Goal: Information Seeking & Learning: Understand process/instructions

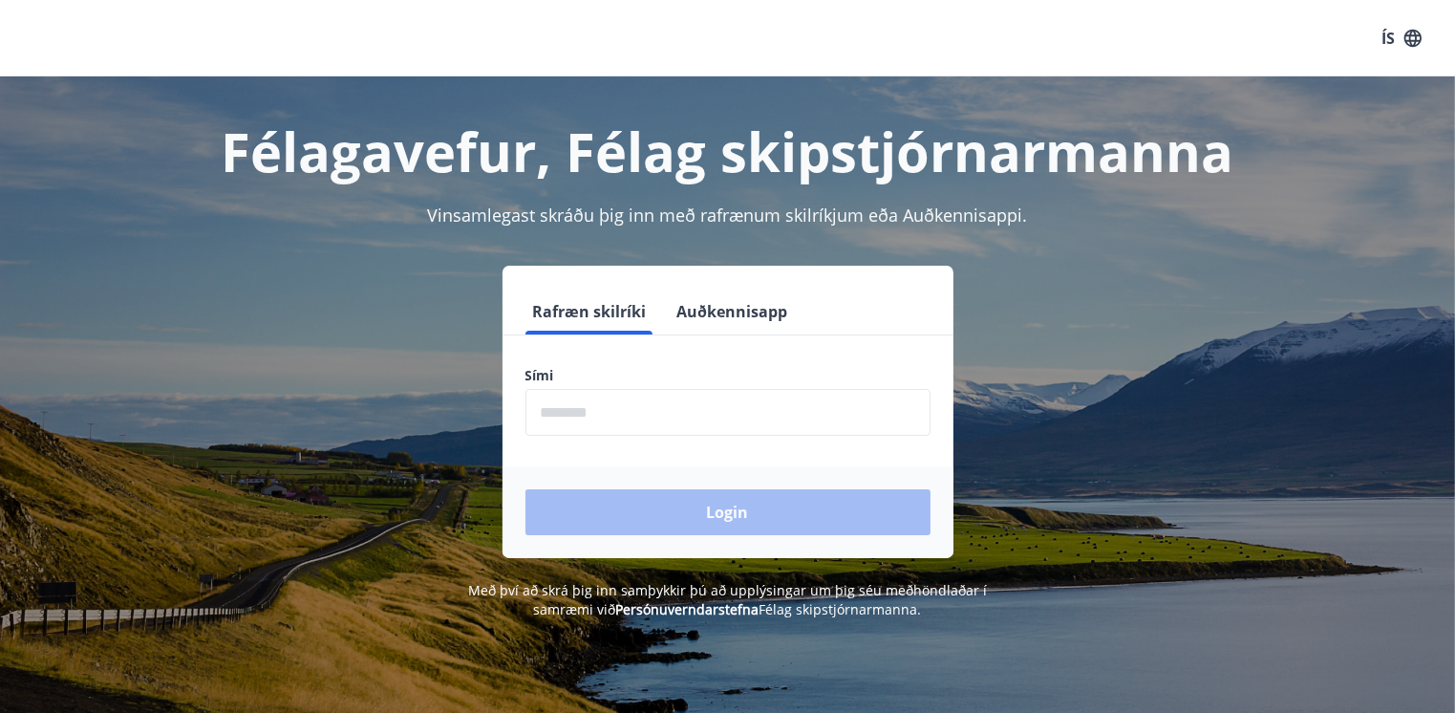
click at [650, 410] on input "phone" at bounding box center [727, 412] width 405 height 47
type input "********"
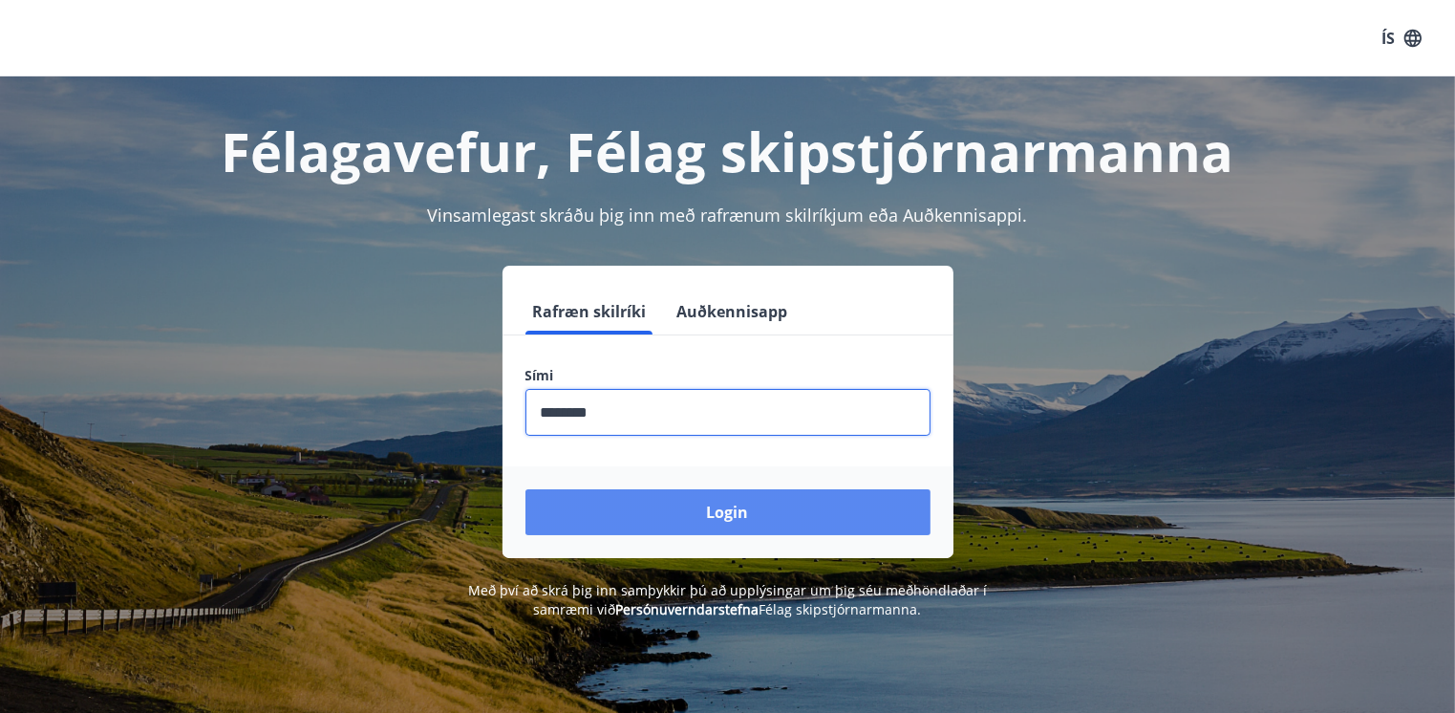
click at [734, 505] on button "Login" at bounding box center [727, 512] width 405 height 46
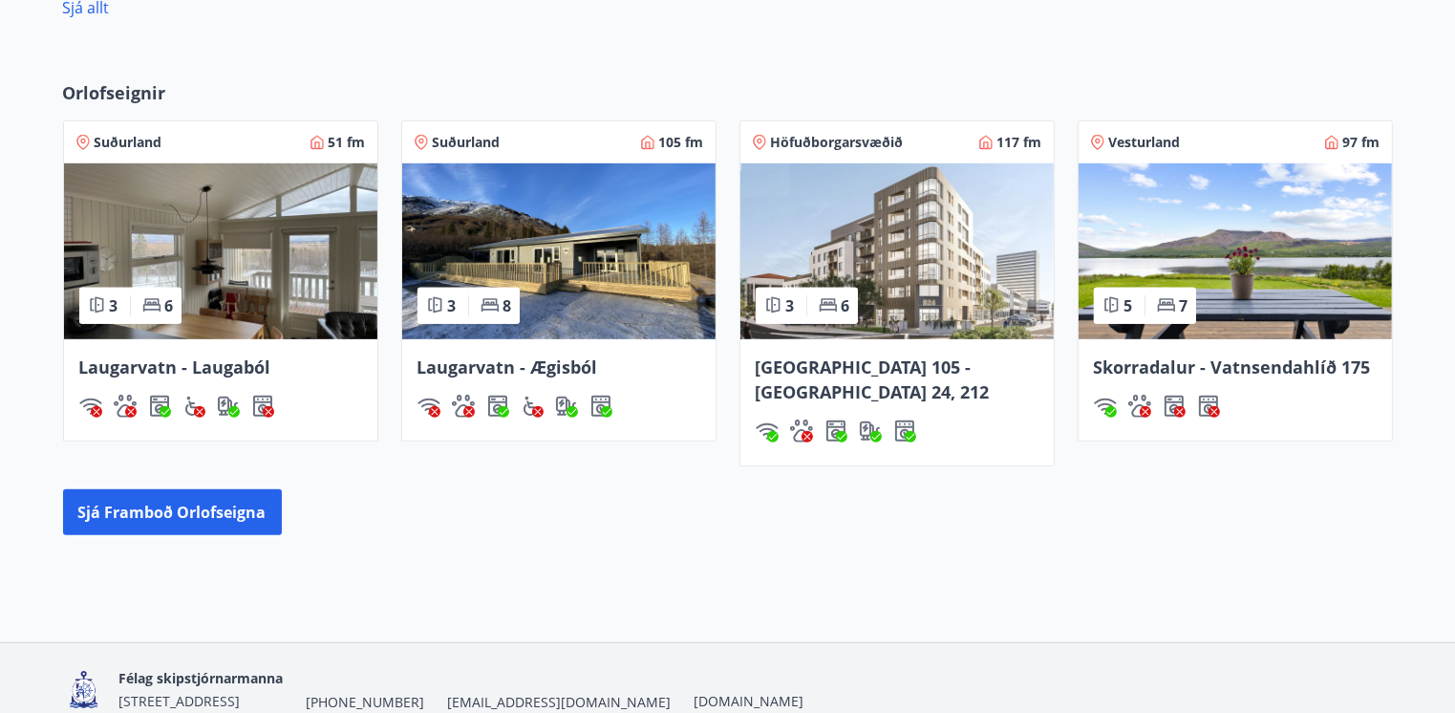
scroll to position [996, 0]
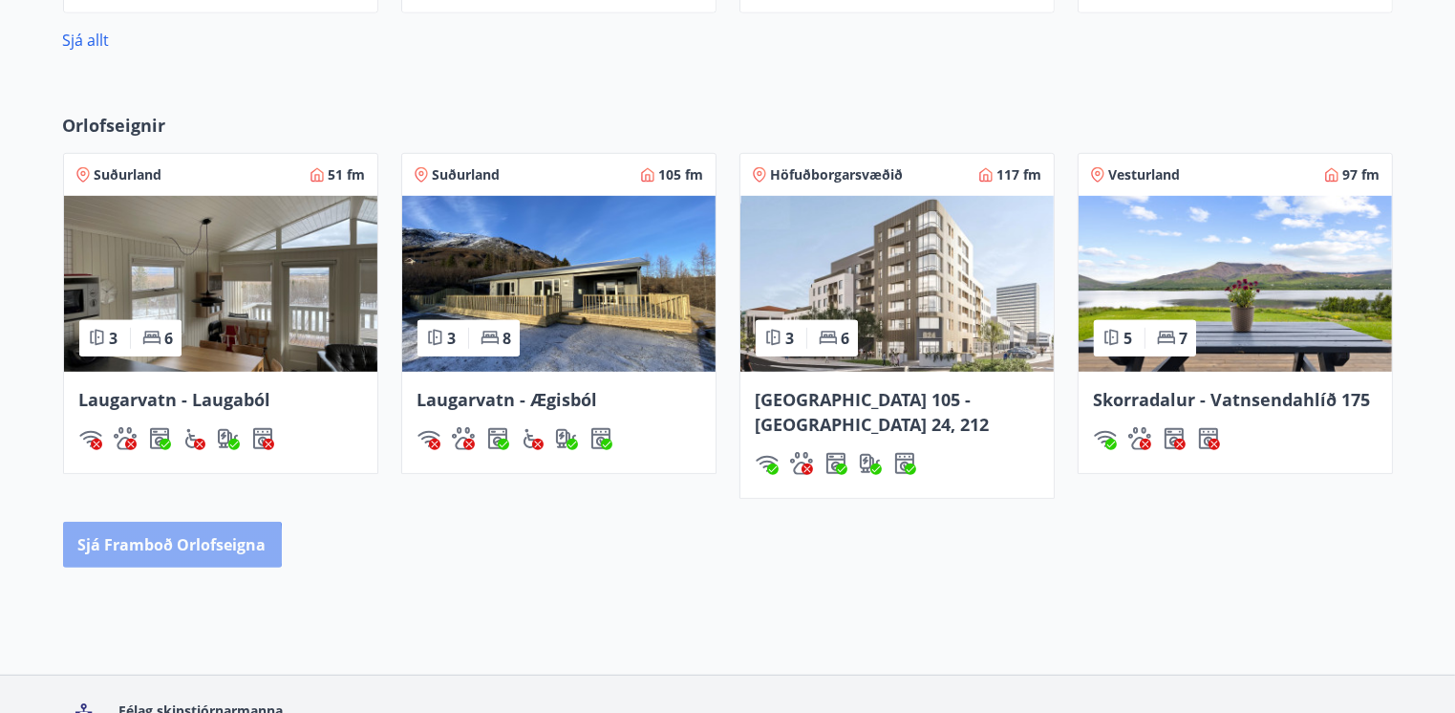
click at [148, 522] on button "Sjá framboð orlofseigna" at bounding box center [172, 545] width 219 height 46
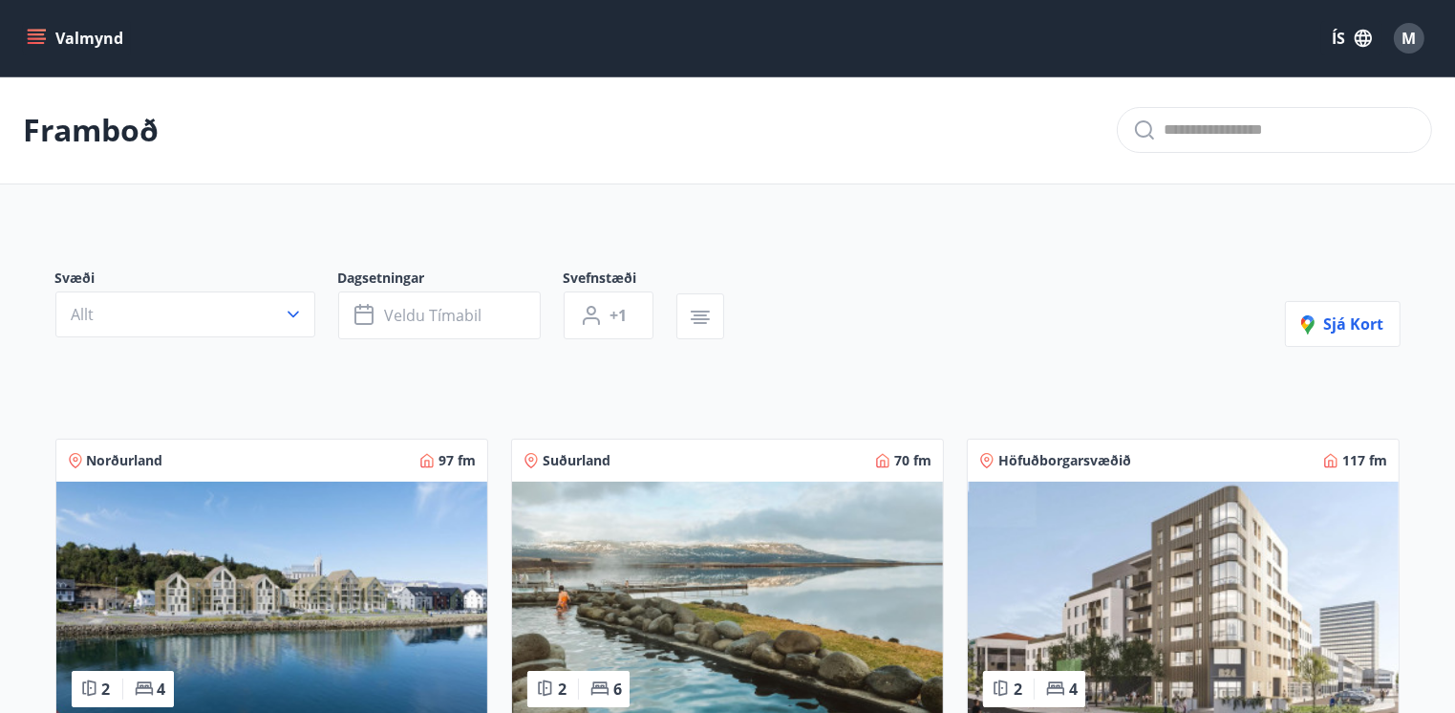
click at [78, 32] on button "Valmynd" at bounding box center [77, 38] width 108 height 34
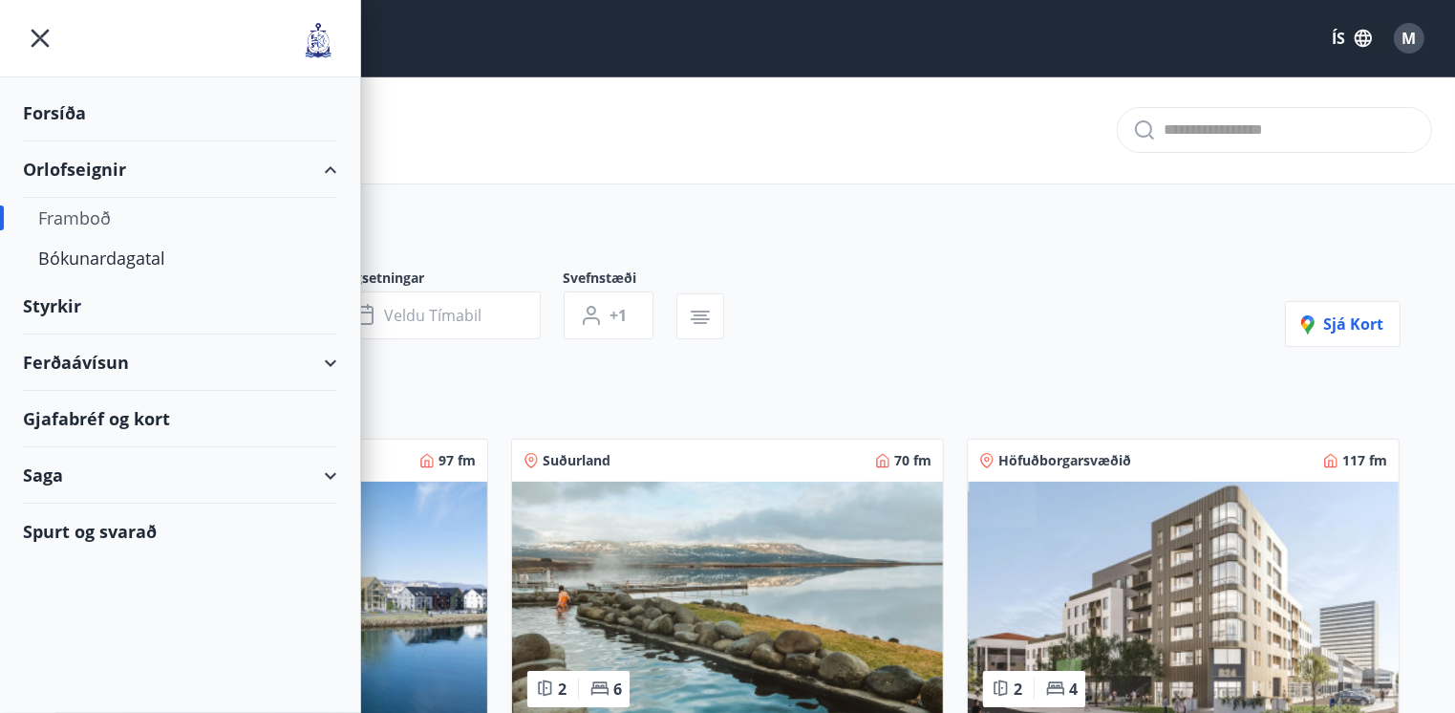
click at [96, 166] on div "Orlofseignir" at bounding box center [180, 169] width 314 height 56
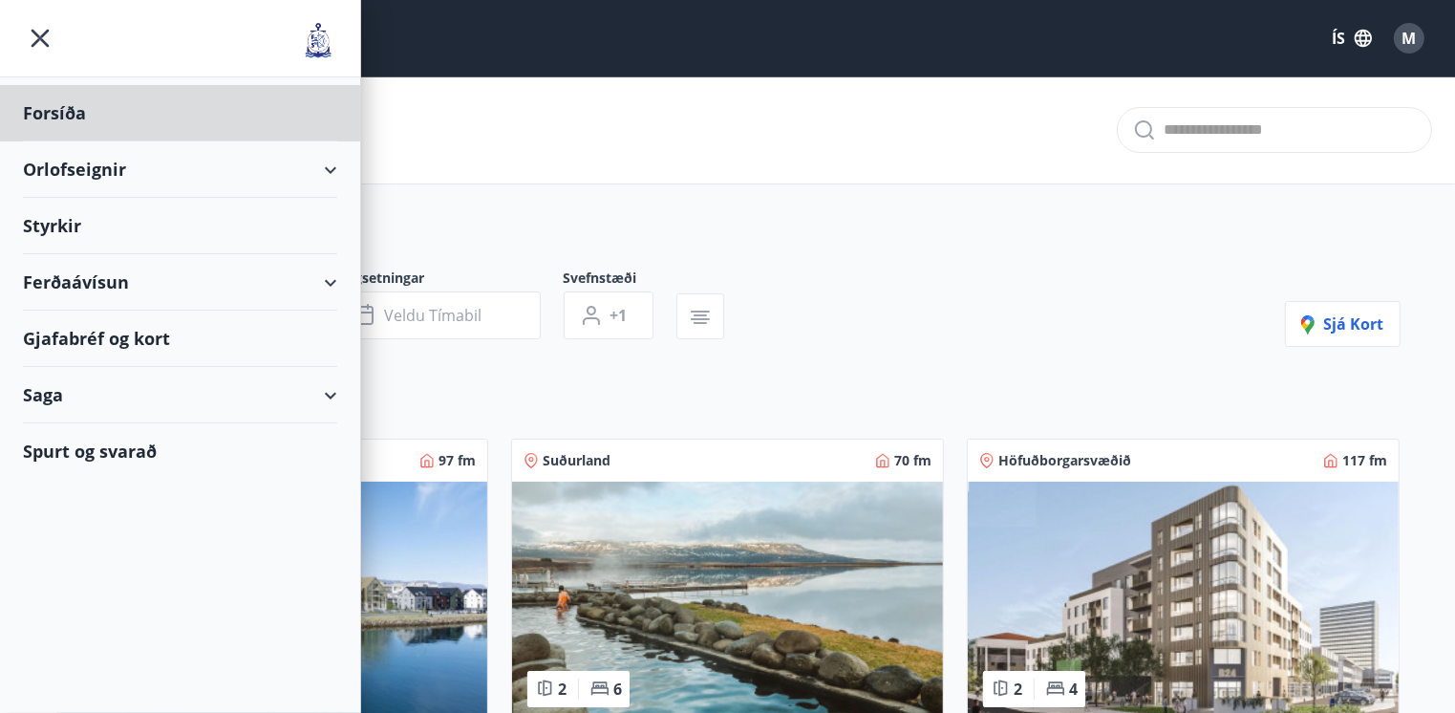
click at [61, 229] on div "Styrkir" at bounding box center [180, 226] width 314 height 56
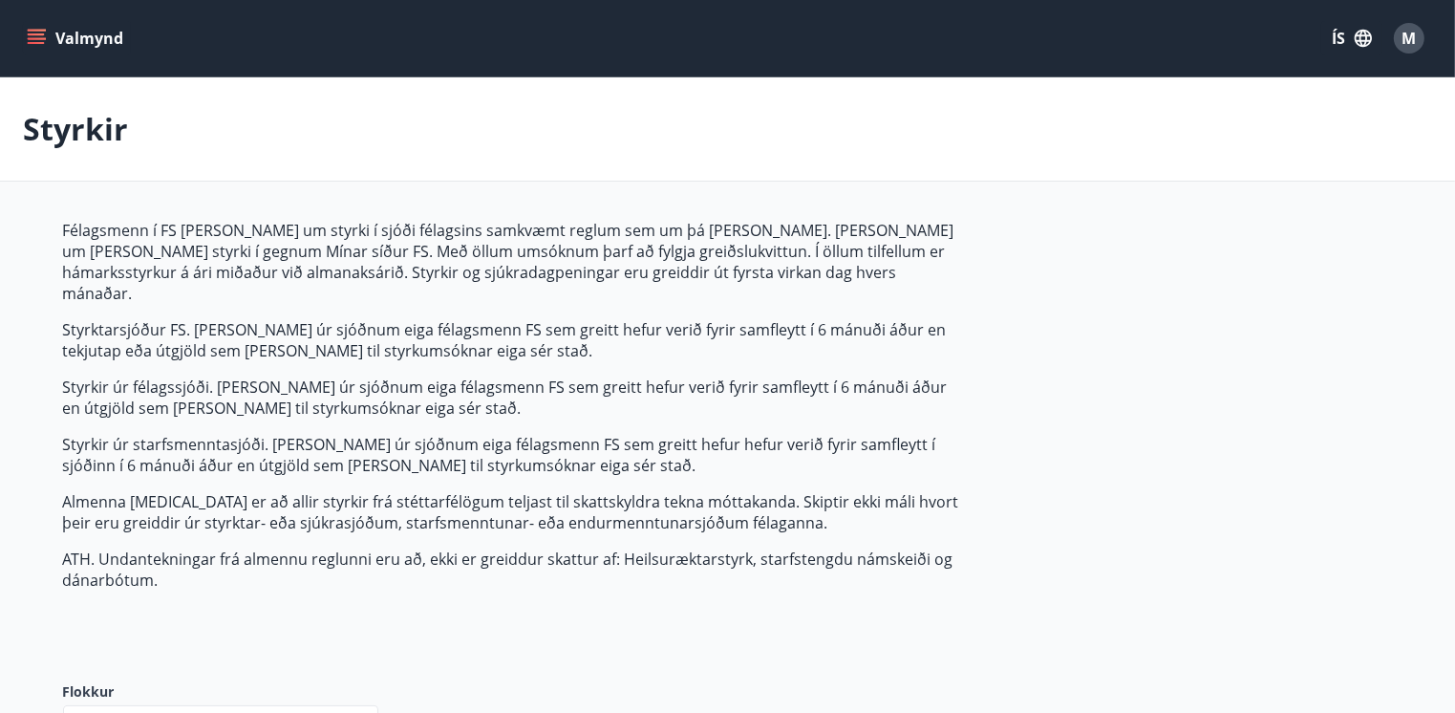
type input "***"
click at [71, 36] on button "Valmynd" at bounding box center [77, 38] width 108 height 34
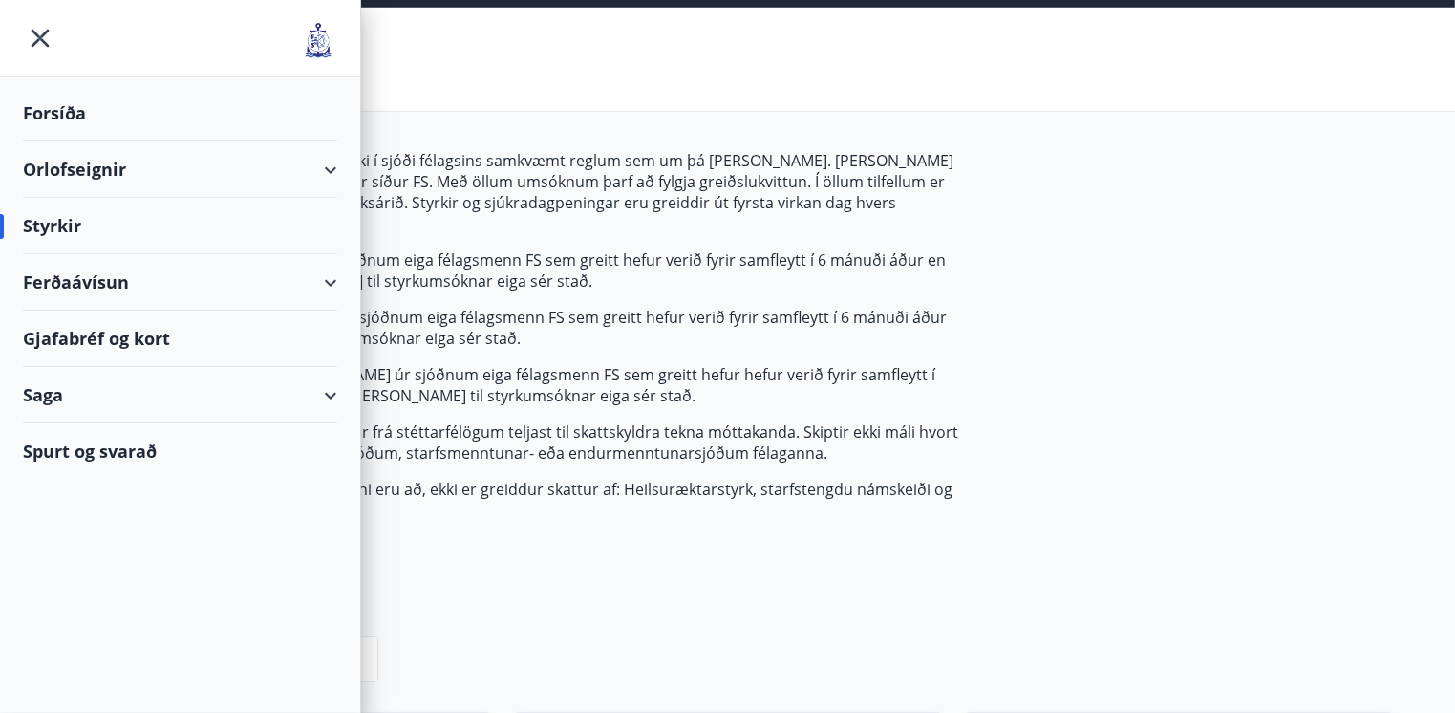
scroll to position [96, 0]
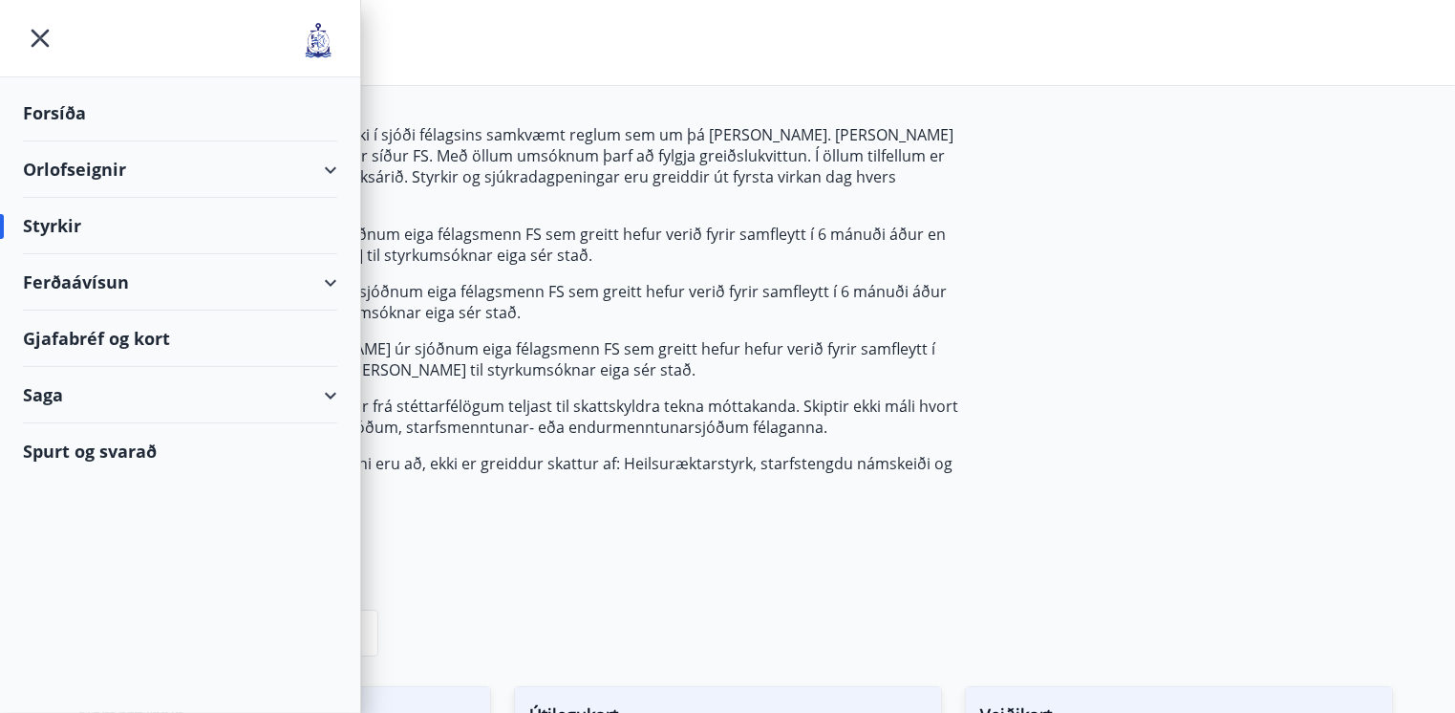
click at [55, 393] on div "Saga" at bounding box center [180, 395] width 314 height 56
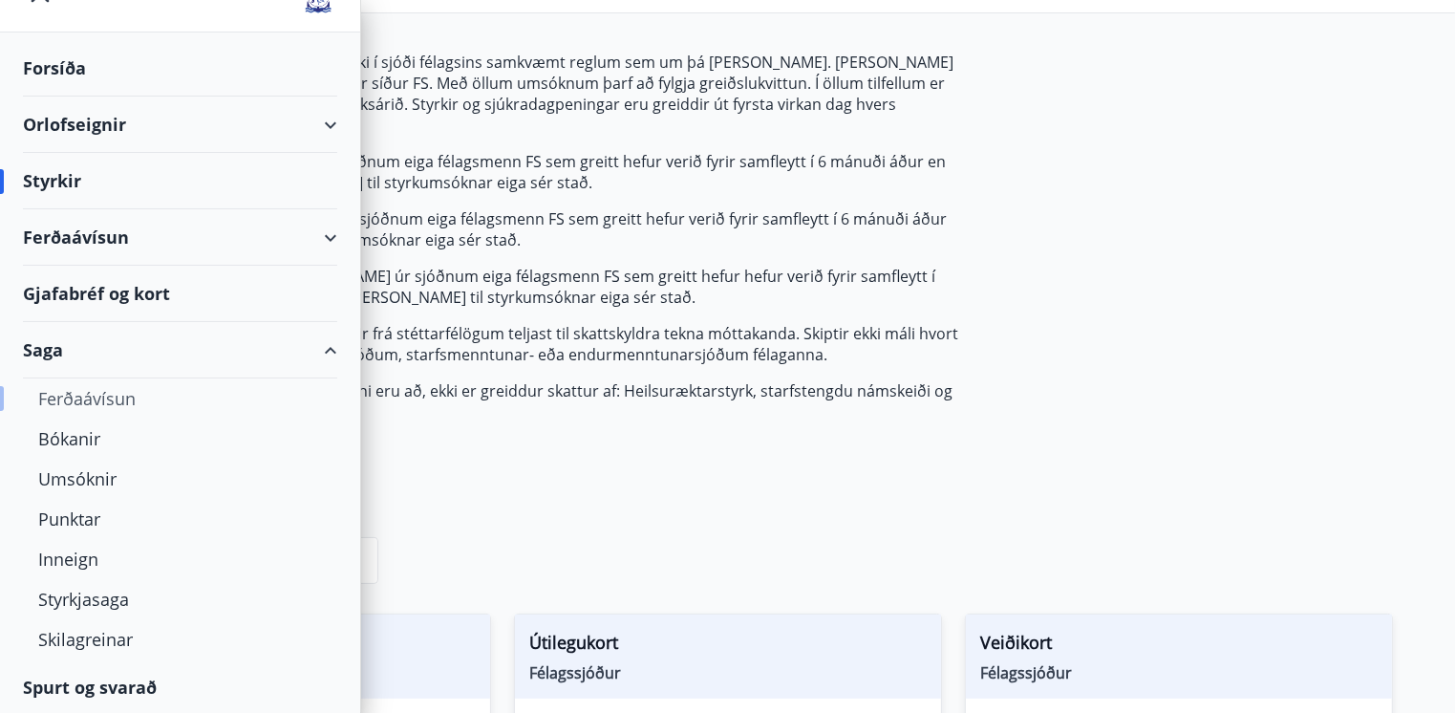
scroll to position [191, 0]
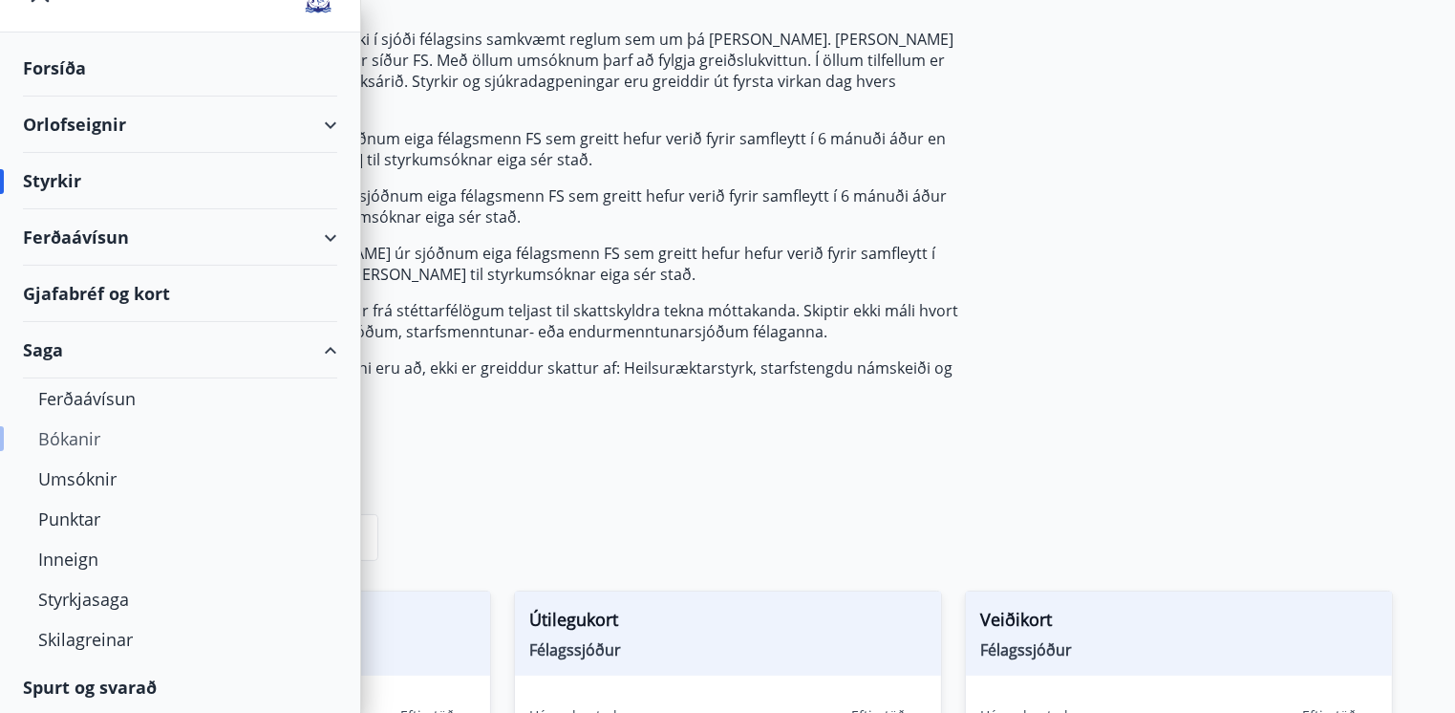
click at [73, 437] on div "Bókanir" at bounding box center [180, 438] width 284 height 40
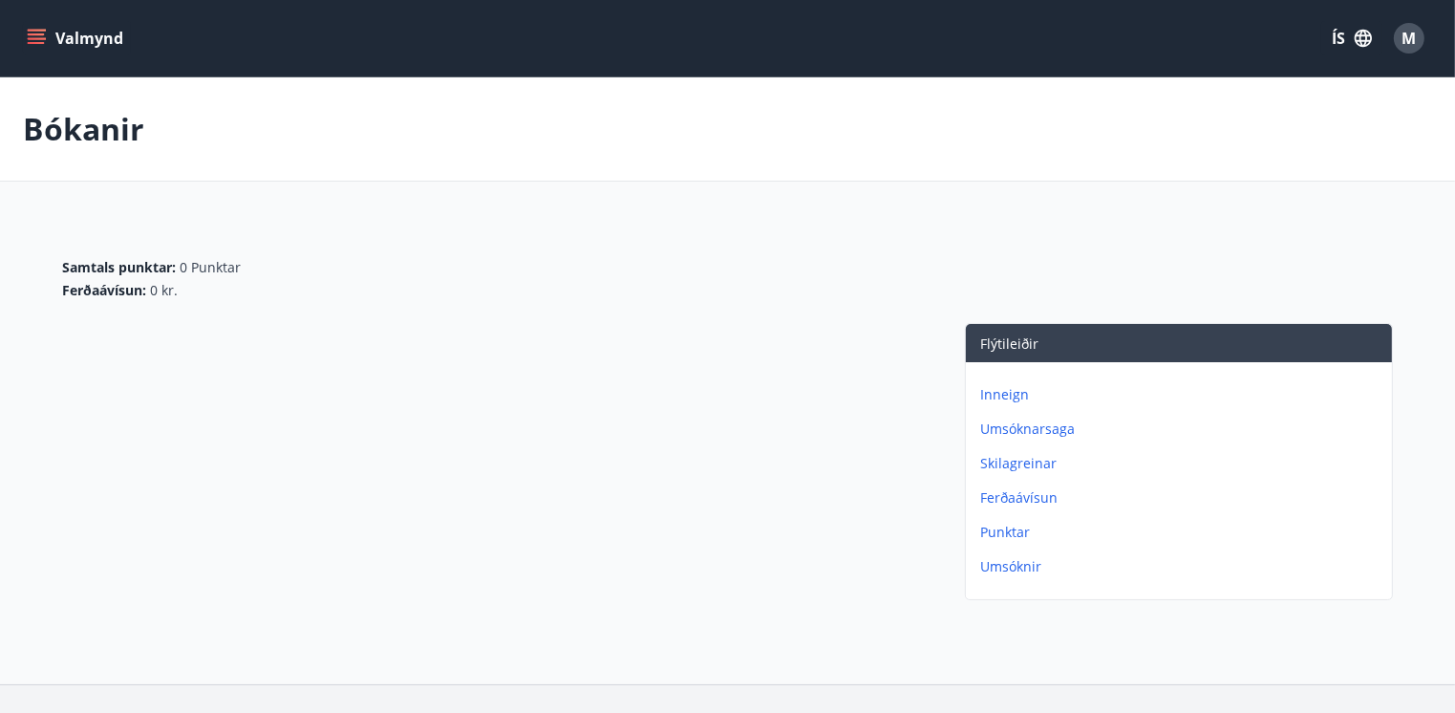
click at [1020, 425] on p "Umsóknarsaga" at bounding box center [1182, 428] width 403 height 19
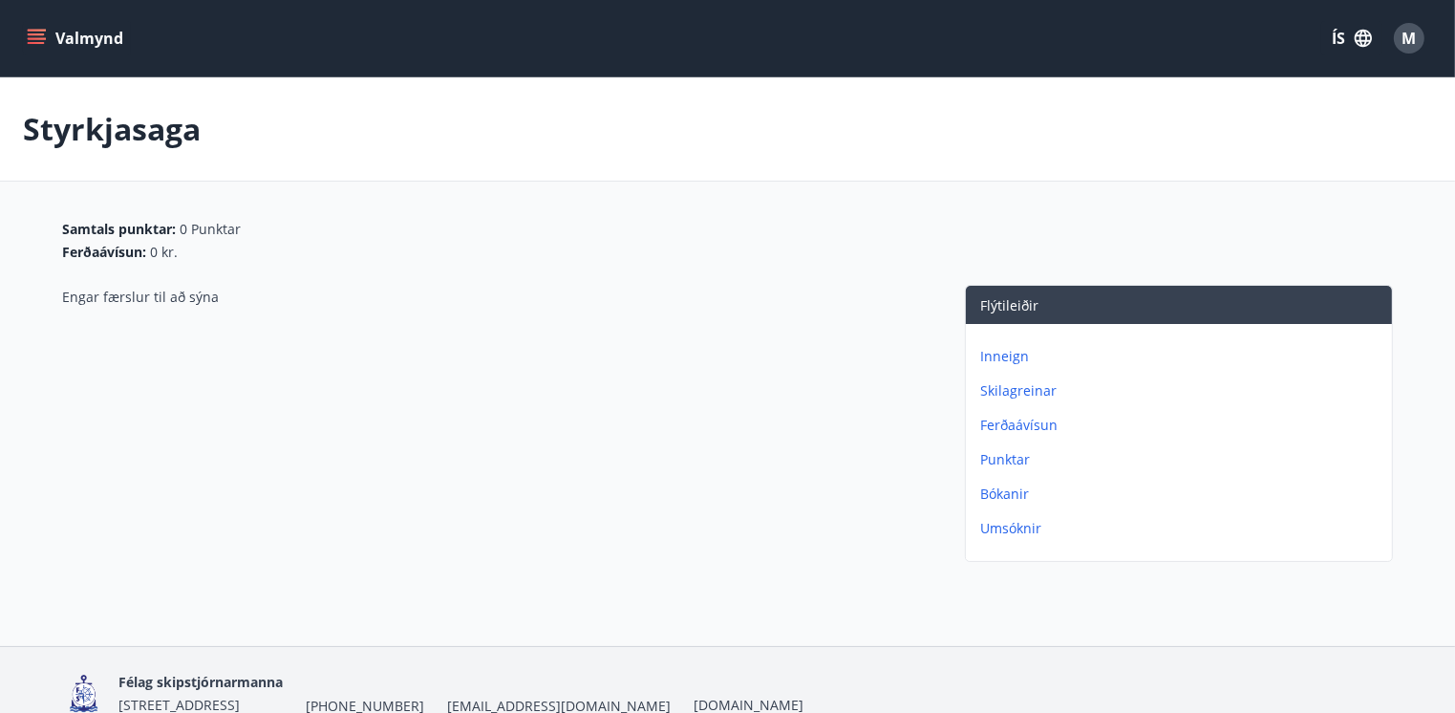
click at [1007, 463] on p "Punktar" at bounding box center [1182, 459] width 403 height 19
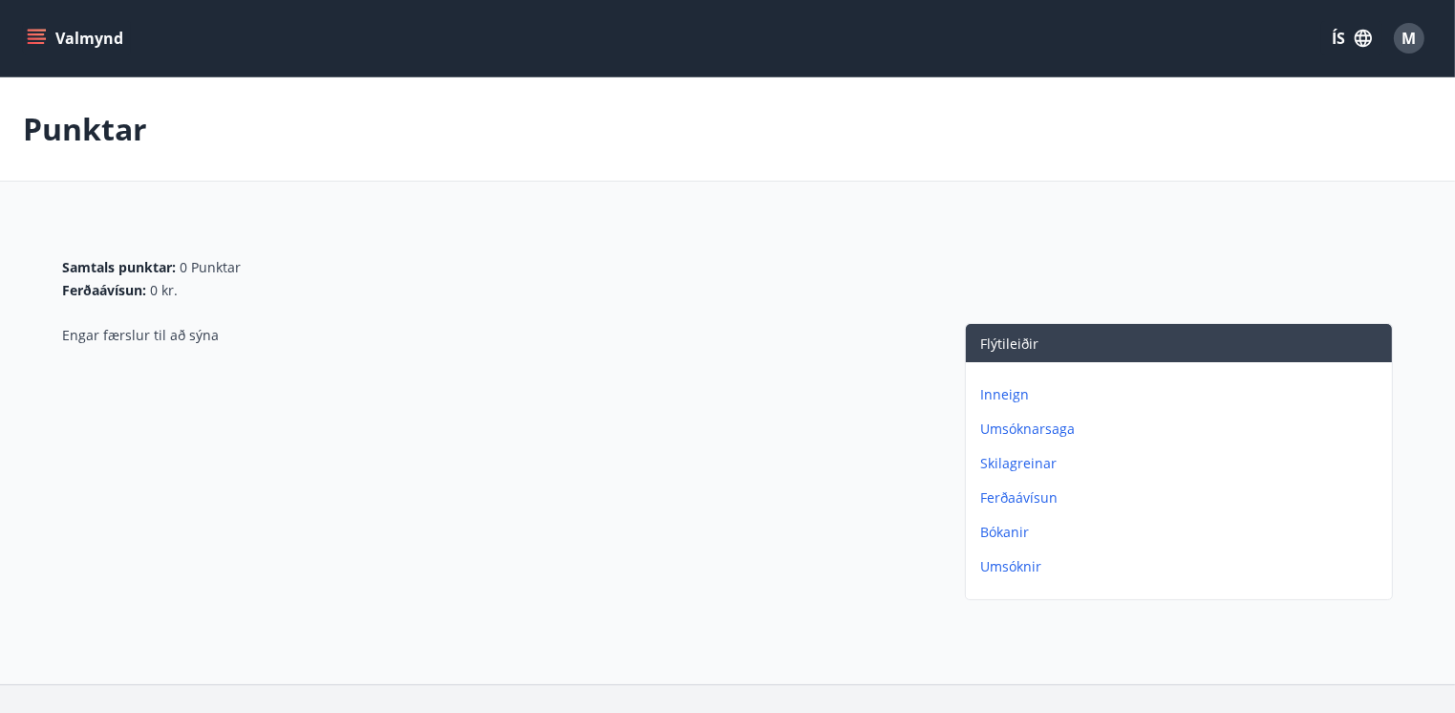
click at [1016, 497] on p "Ferðaávísun" at bounding box center [1182, 497] width 403 height 19
click at [1001, 532] on p "Bókanir" at bounding box center [1182, 532] width 403 height 19
click at [1015, 565] on p "Umsóknir" at bounding box center [1182, 566] width 403 height 19
click at [98, 42] on button "Valmynd" at bounding box center [77, 38] width 108 height 34
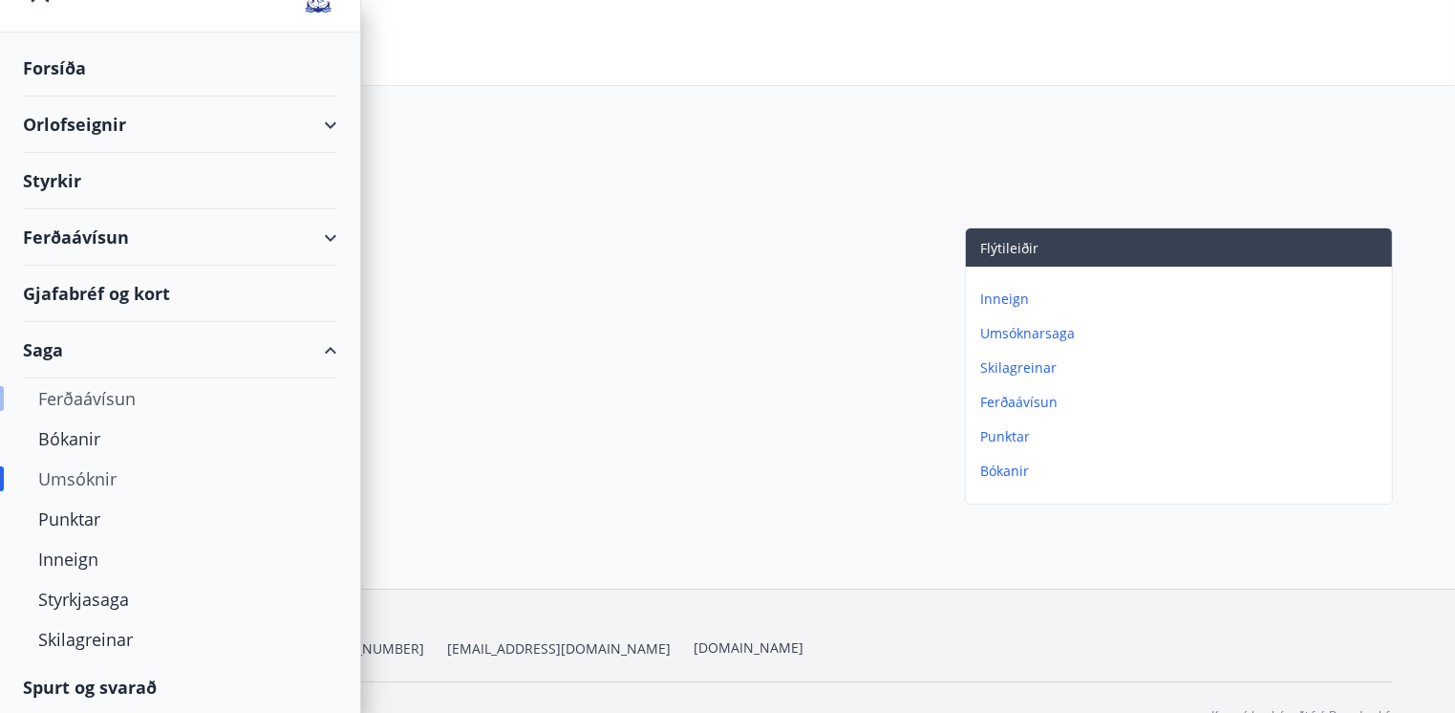
scroll to position [130, 0]
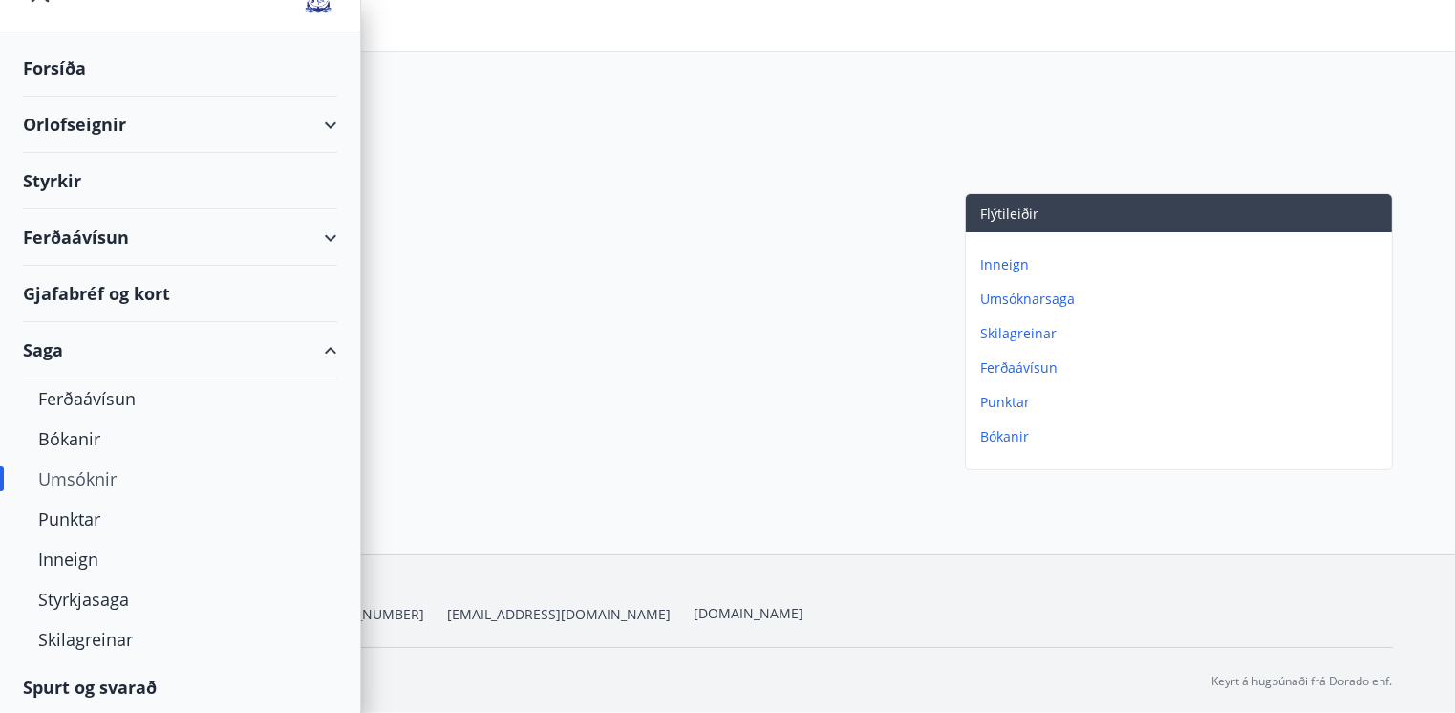
click at [88, 288] on div "Gjafabréf og kort" at bounding box center [180, 294] width 314 height 56
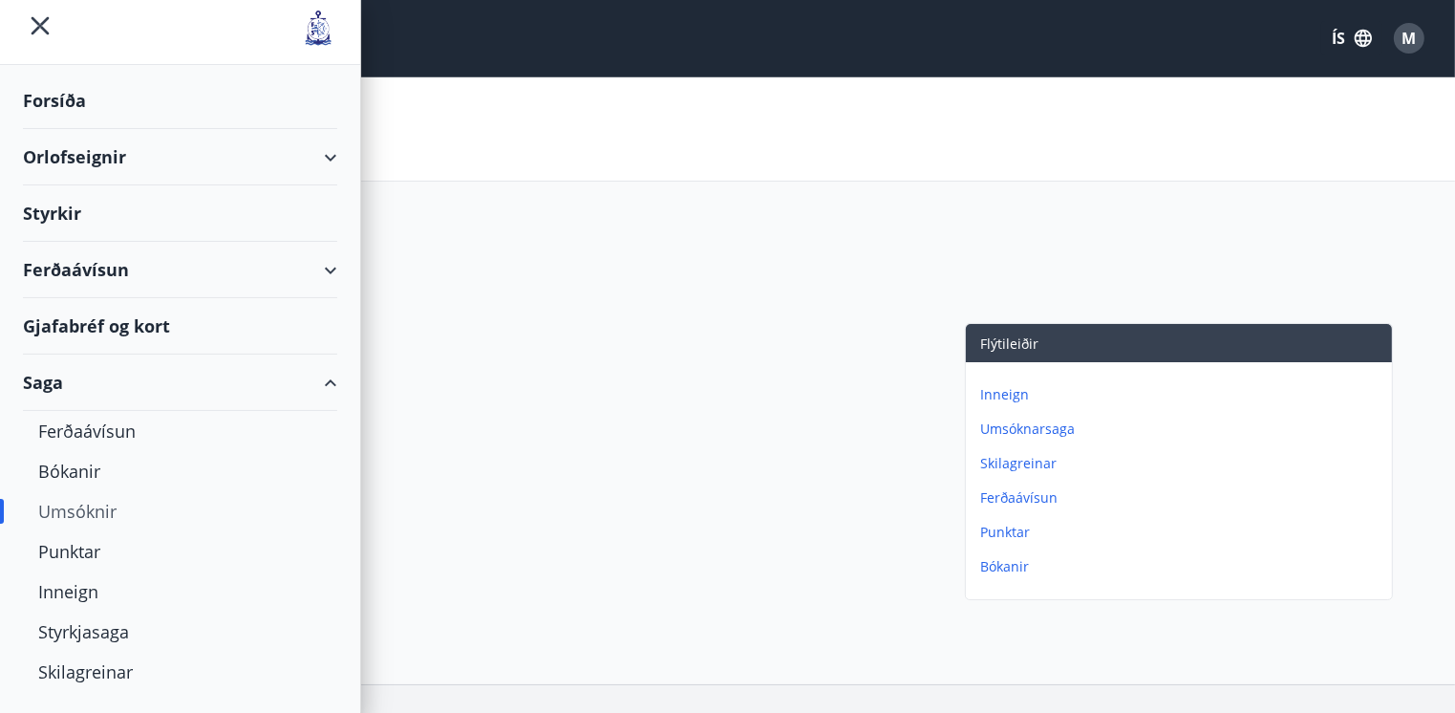
scroll to position [0, 0]
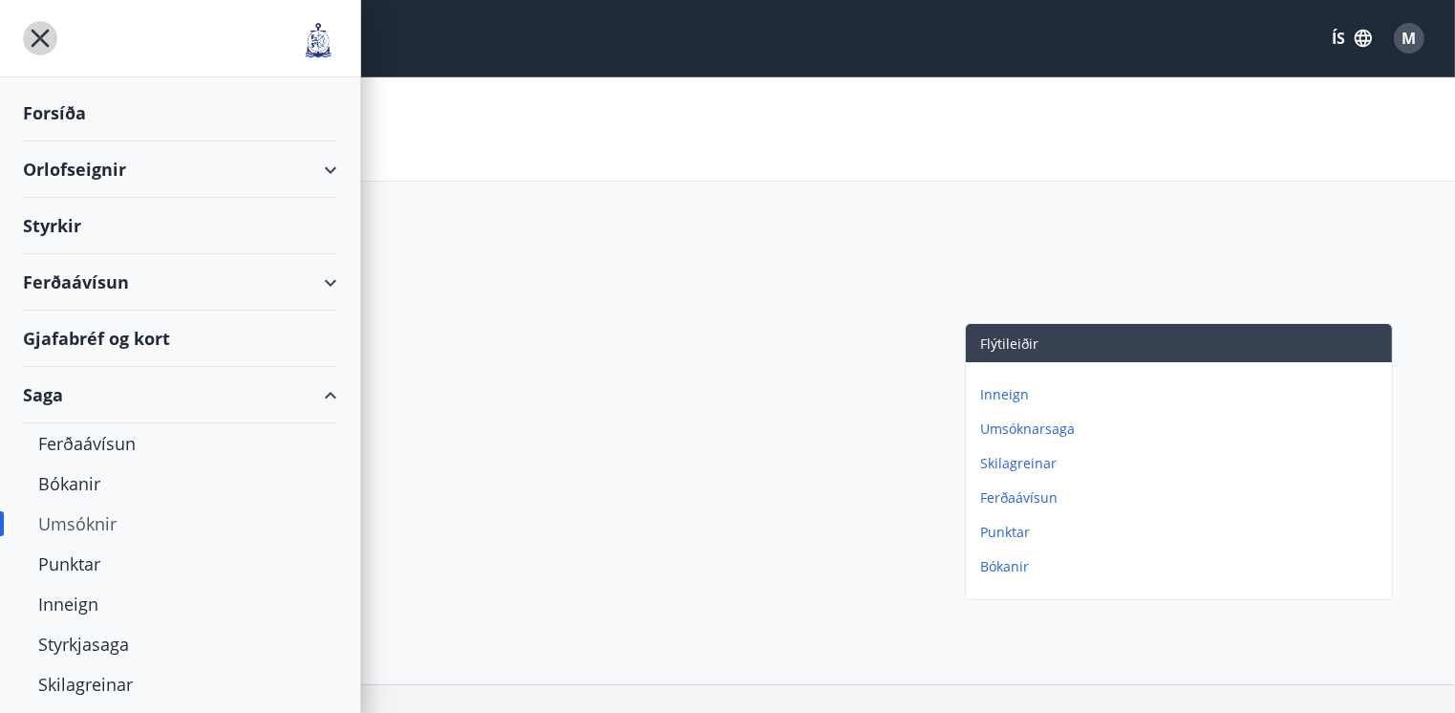
click at [46, 35] on icon "menu" at bounding box center [40, 38] width 34 height 34
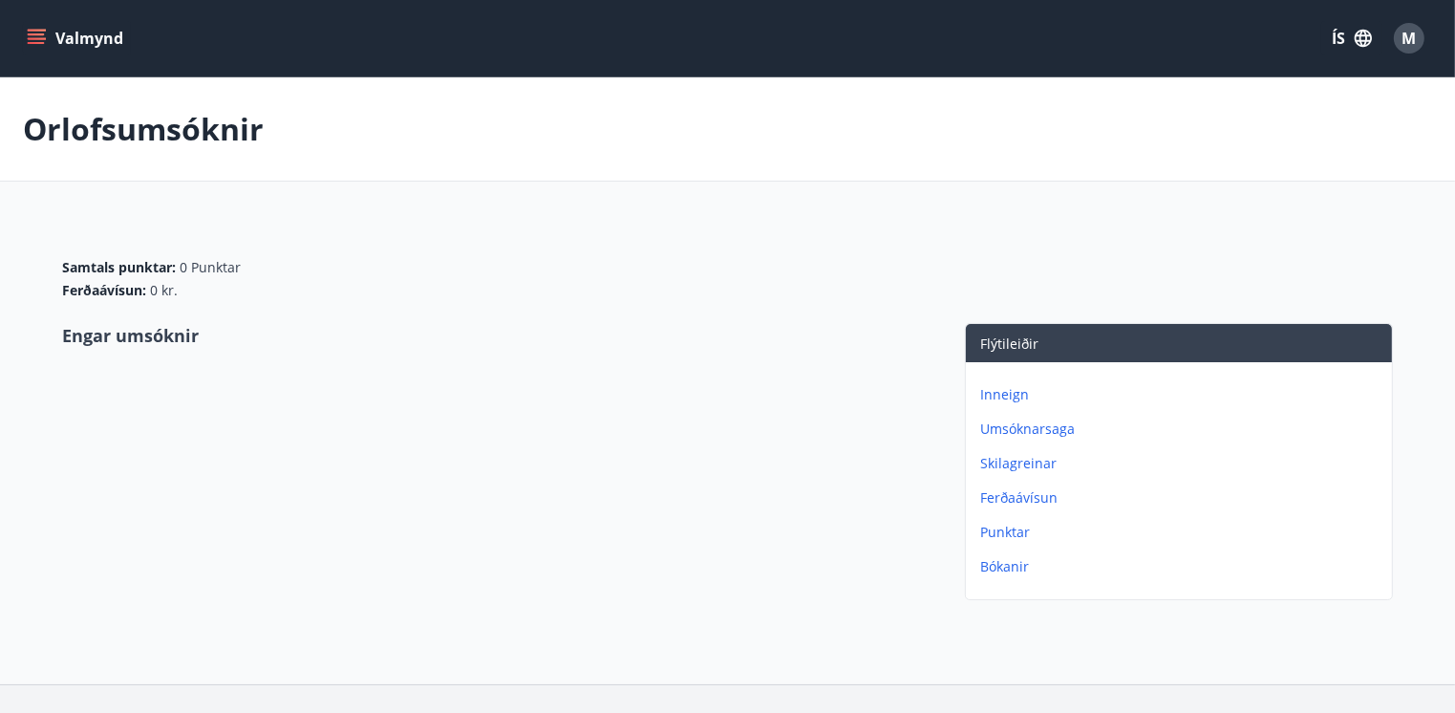
click at [42, 35] on icon "menu" at bounding box center [36, 38] width 19 height 19
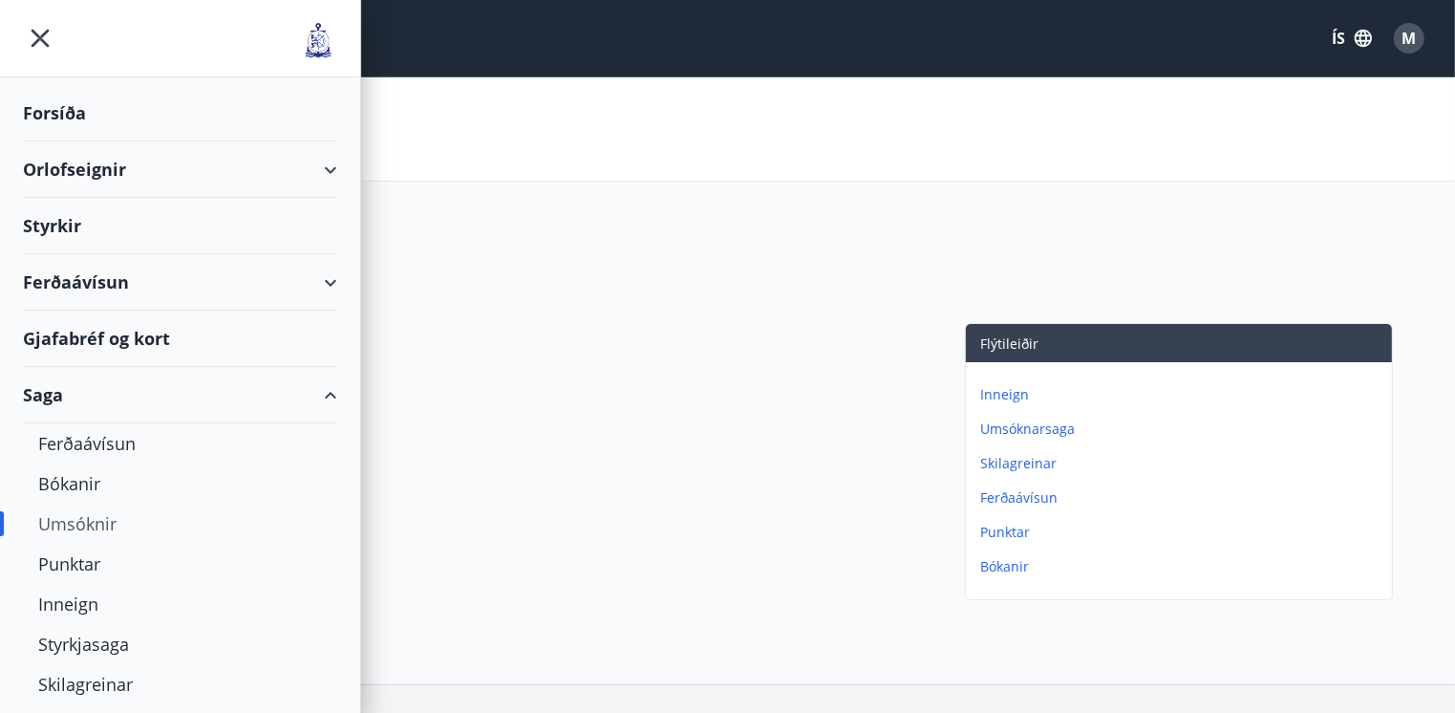
click at [70, 106] on div "Forsíða" at bounding box center [180, 113] width 314 height 56
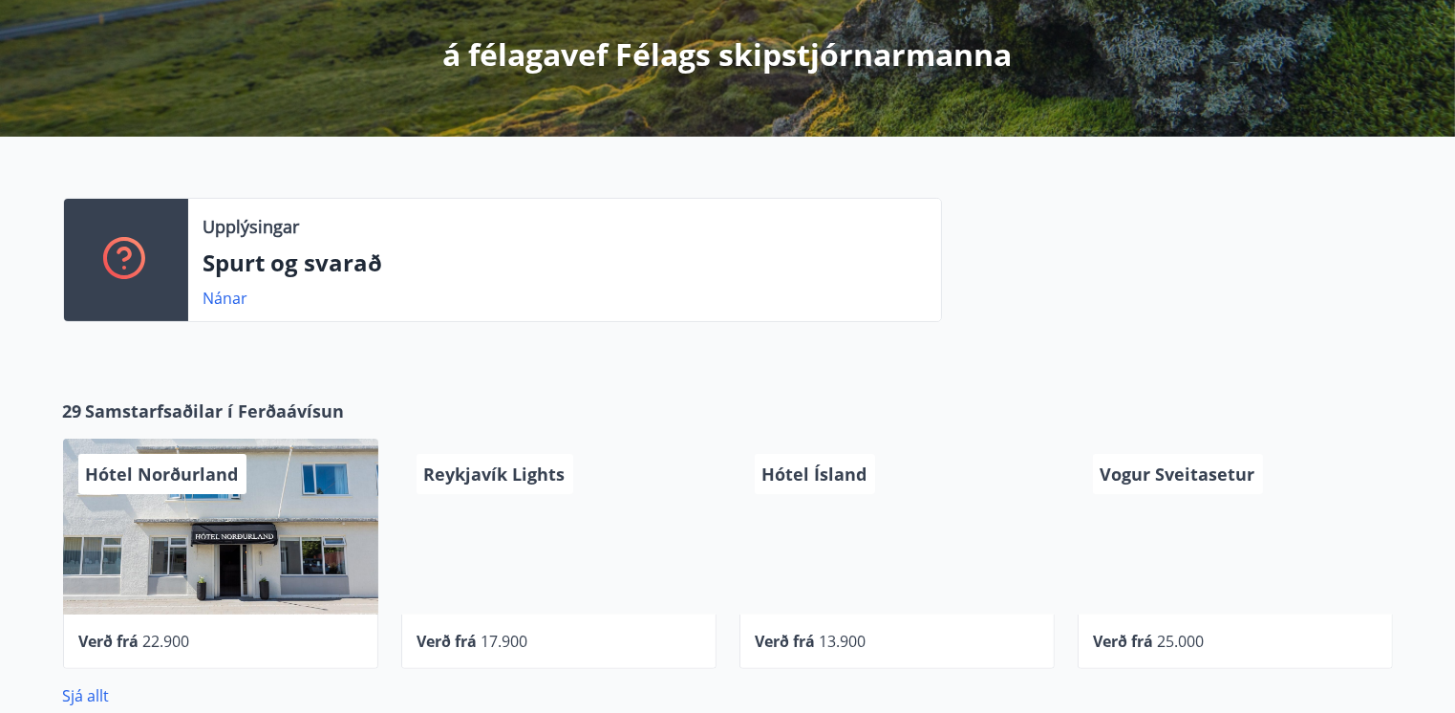
scroll to position [382, 0]
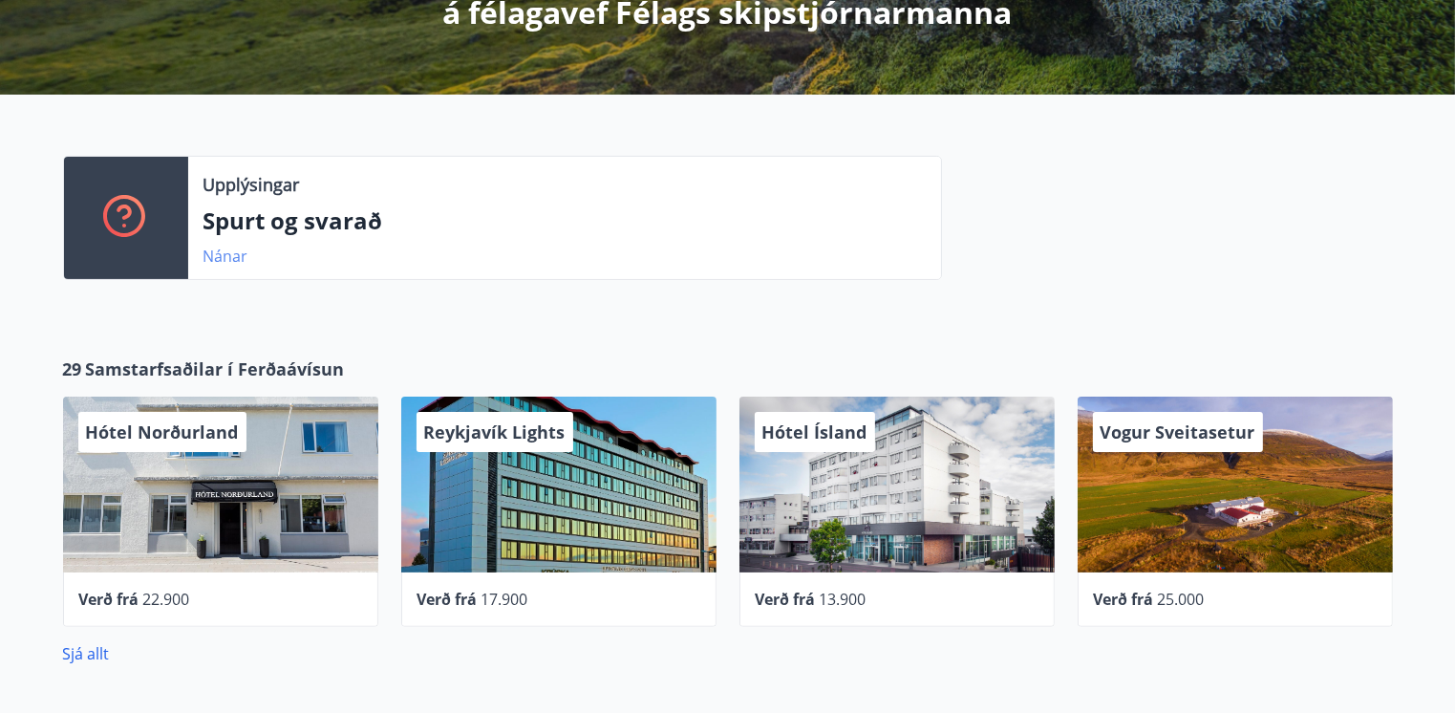
click at [225, 254] on link "Nánar" at bounding box center [226, 256] width 45 height 21
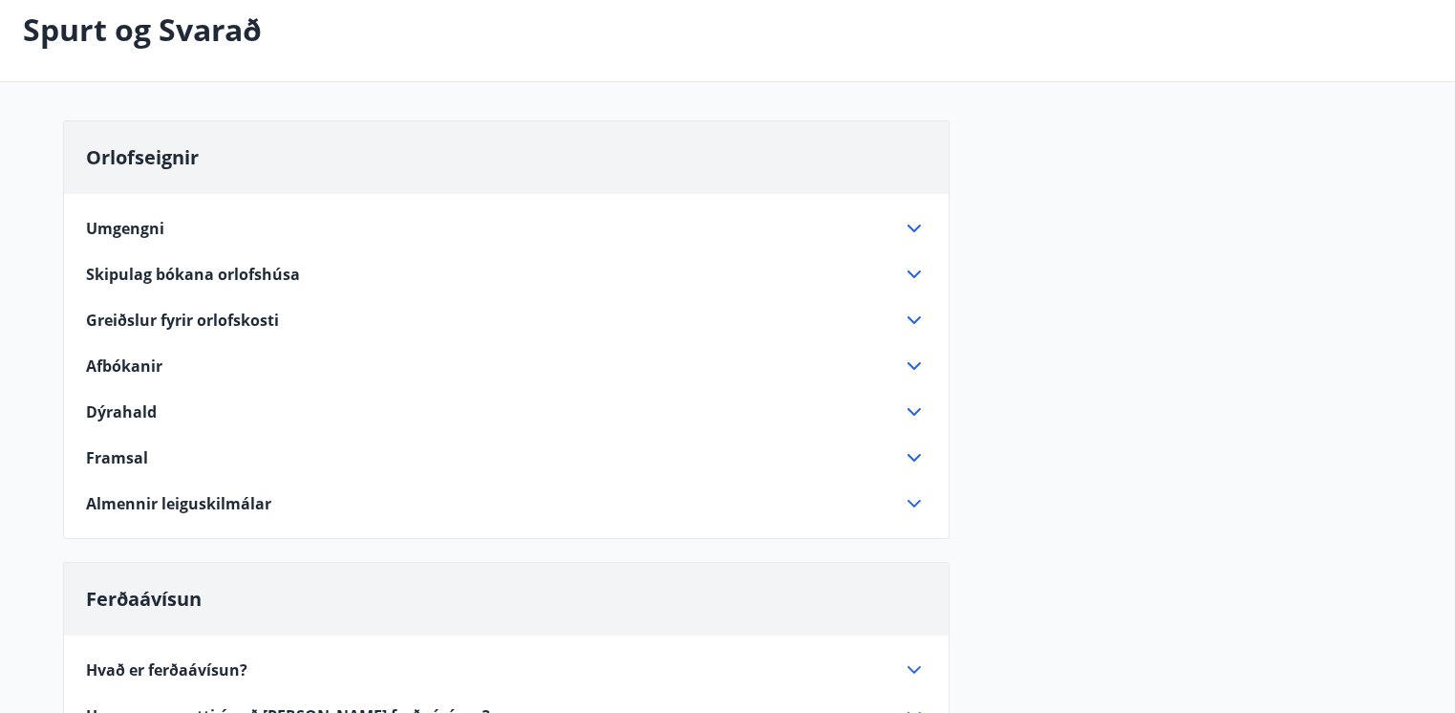
scroll to position [96, 0]
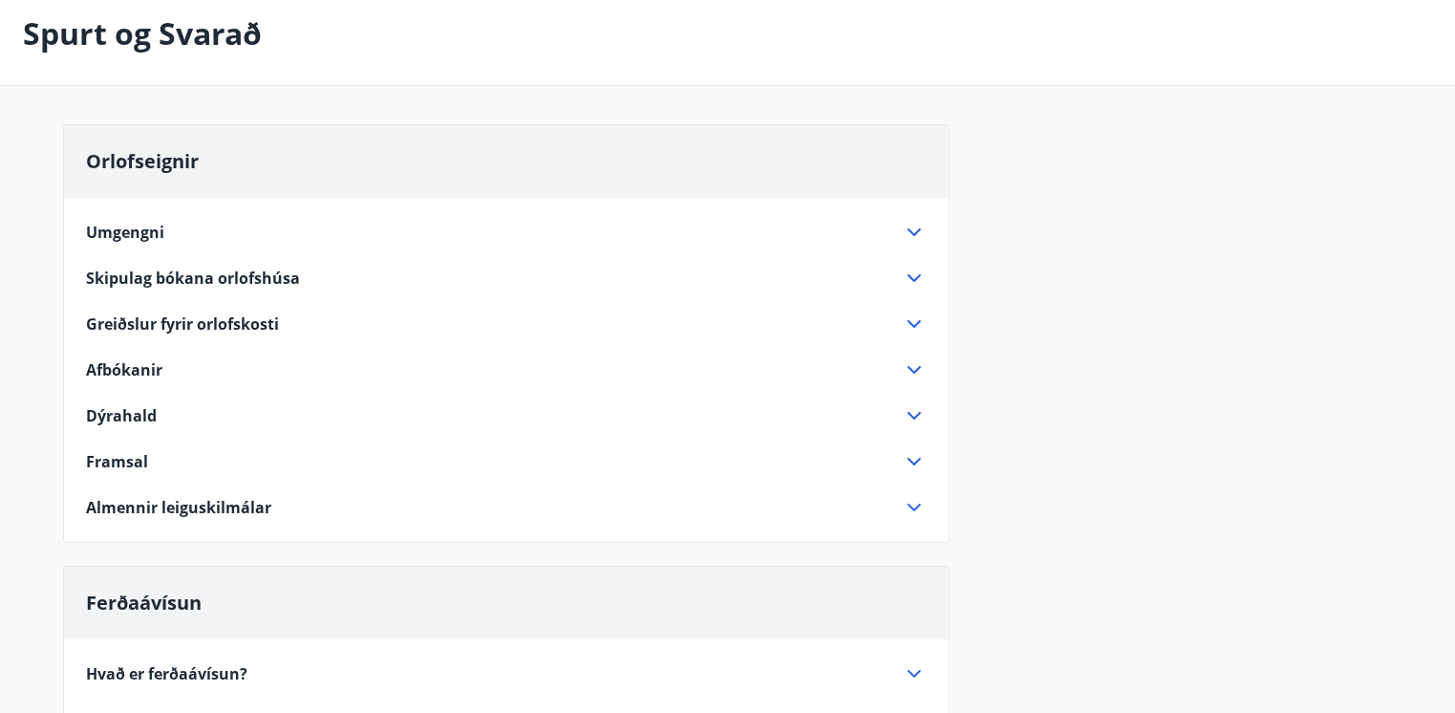
click at [187, 320] on span "Greiðslur fyrir orlofskosti" at bounding box center [183, 323] width 193 height 21
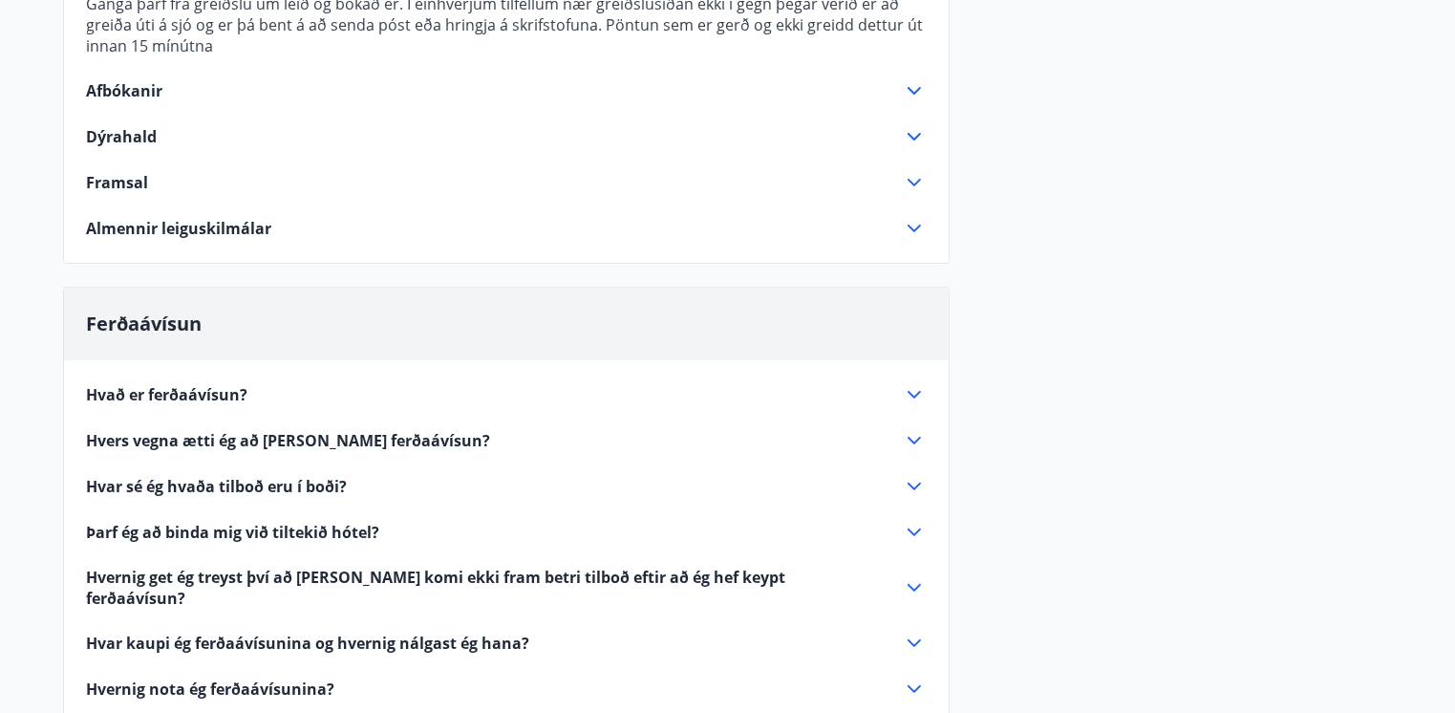
scroll to position [478, 0]
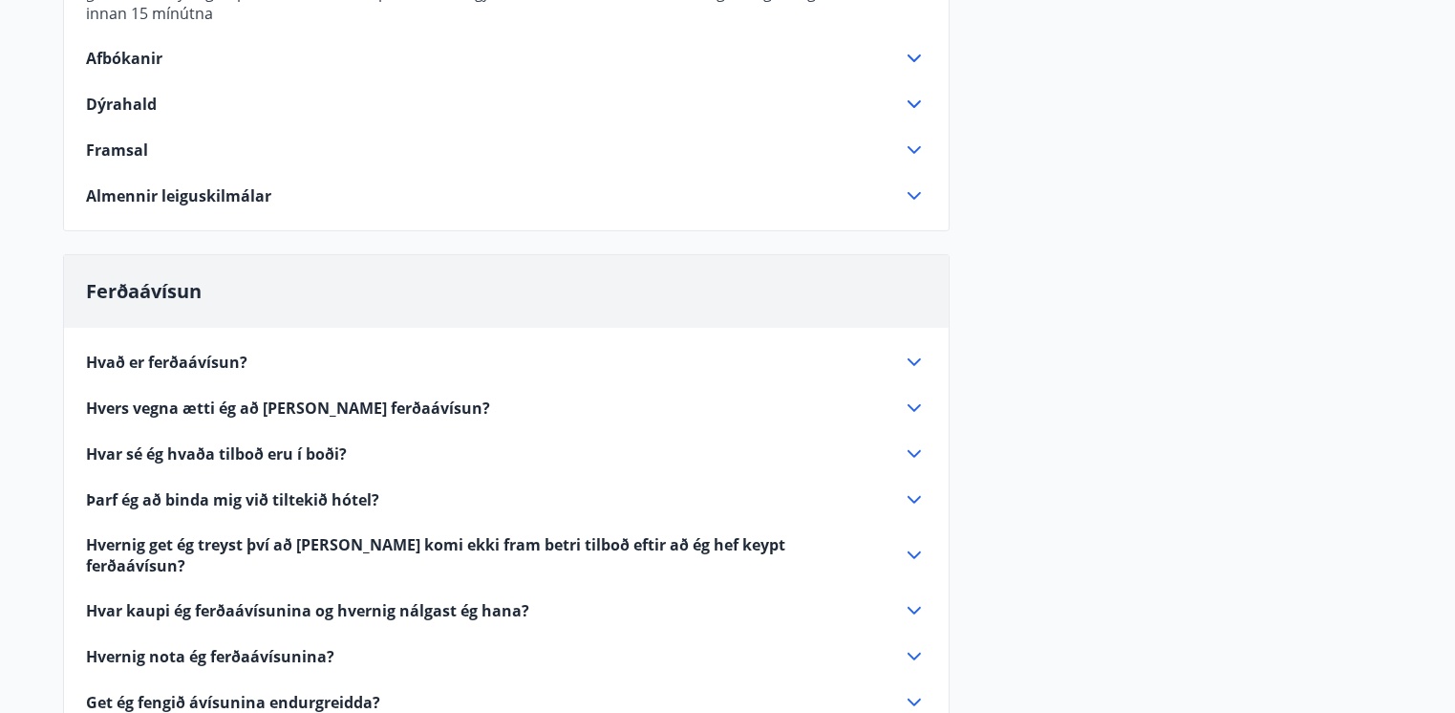
click at [161, 358] on span "Hvað er ferðaávísun?" at bounding box center [167, 362] width 161 height 21
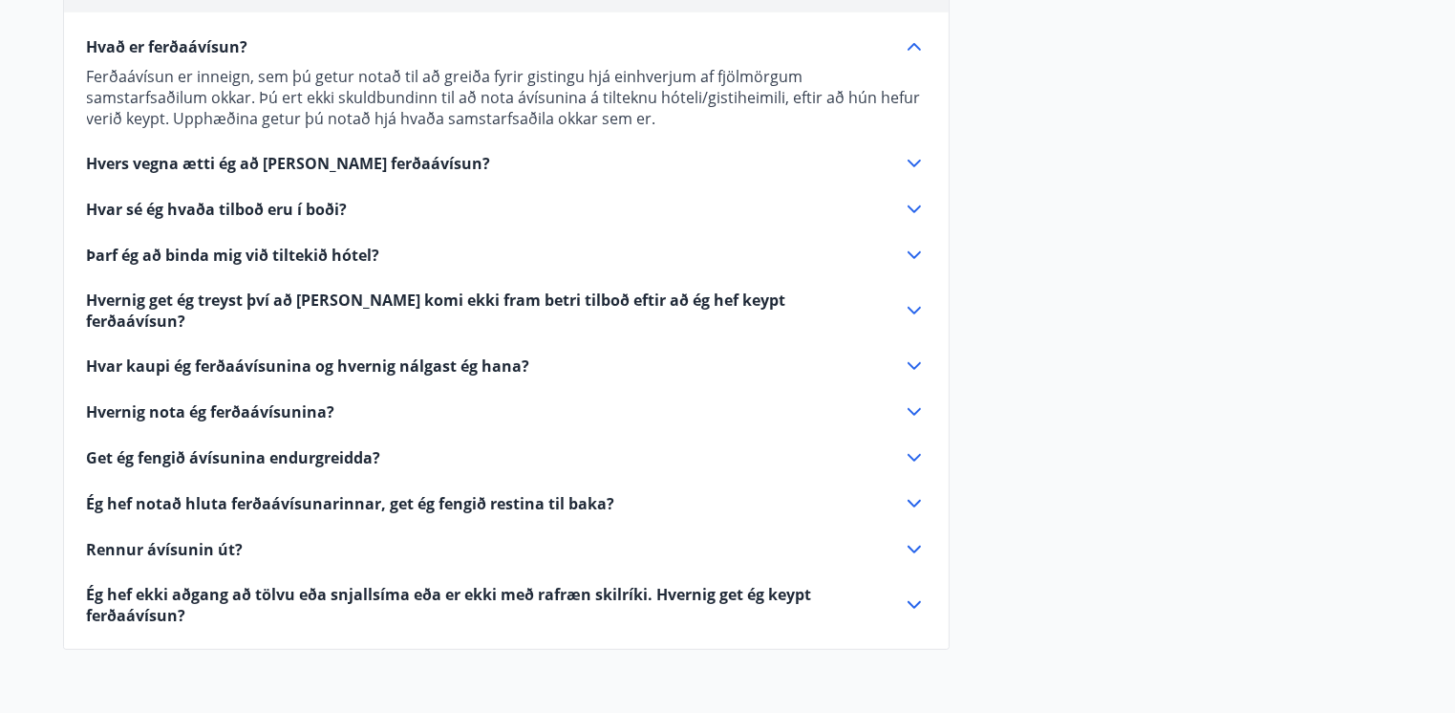
scroll to position [764, 0]
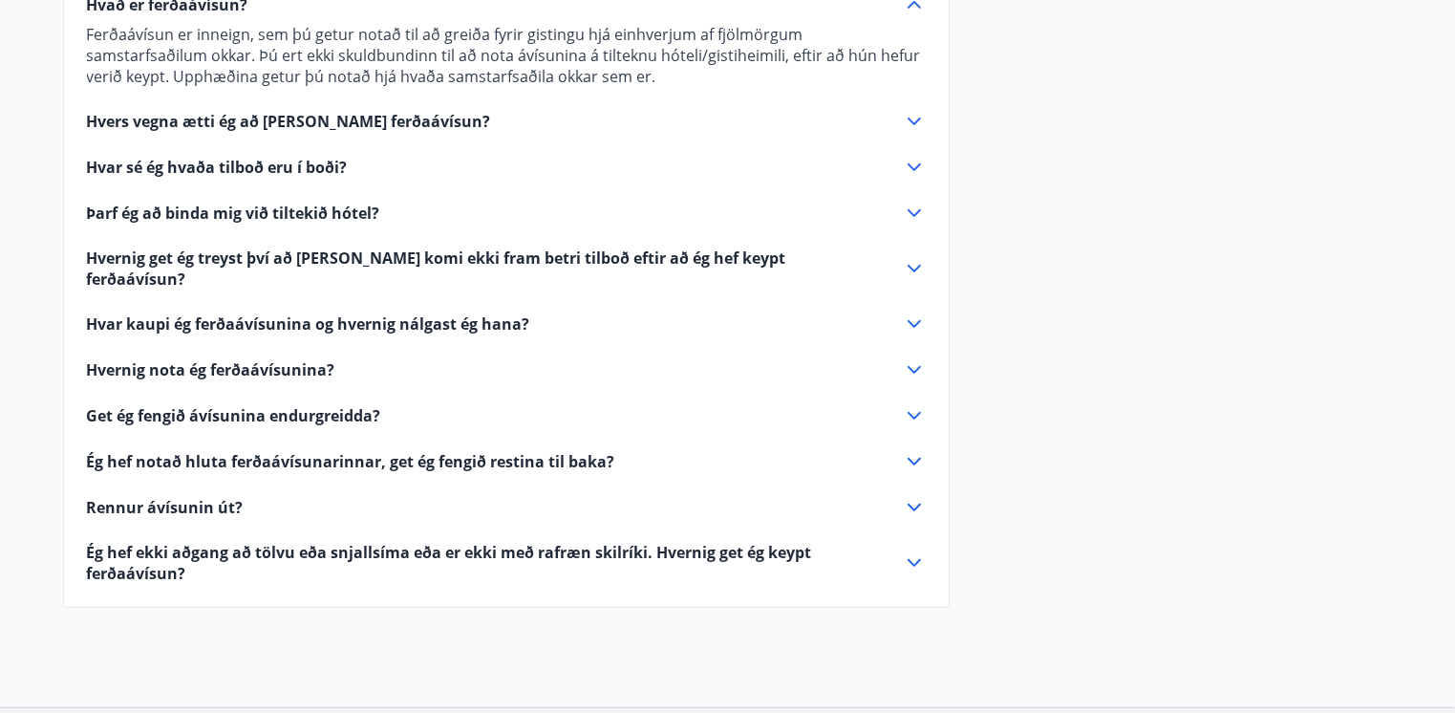
click at [178, 359] on span "Hvernig nota ég ferðaávísunina?" at bounding box center [211, 369] width 248 height 21
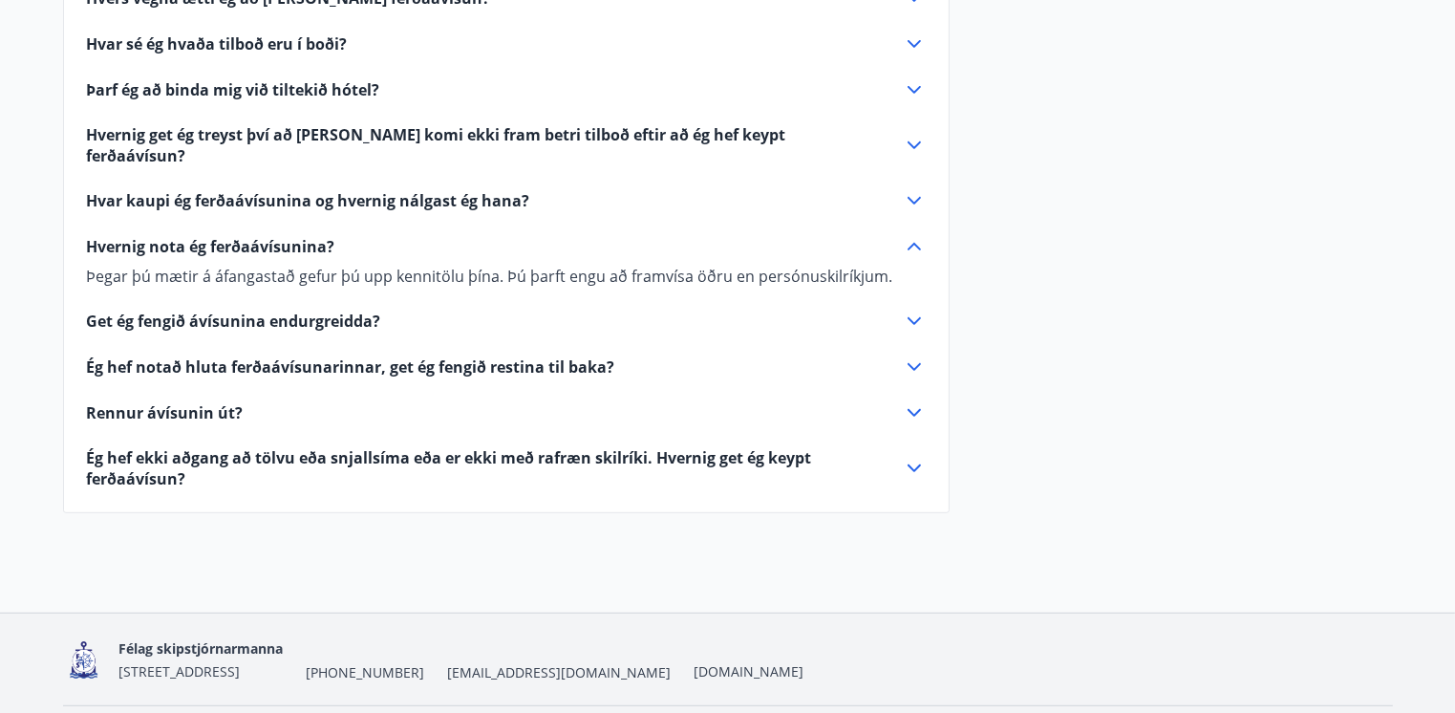
scroll to position [856, 0]
